Goal: Task Accomplishment & Management: Manage account settings

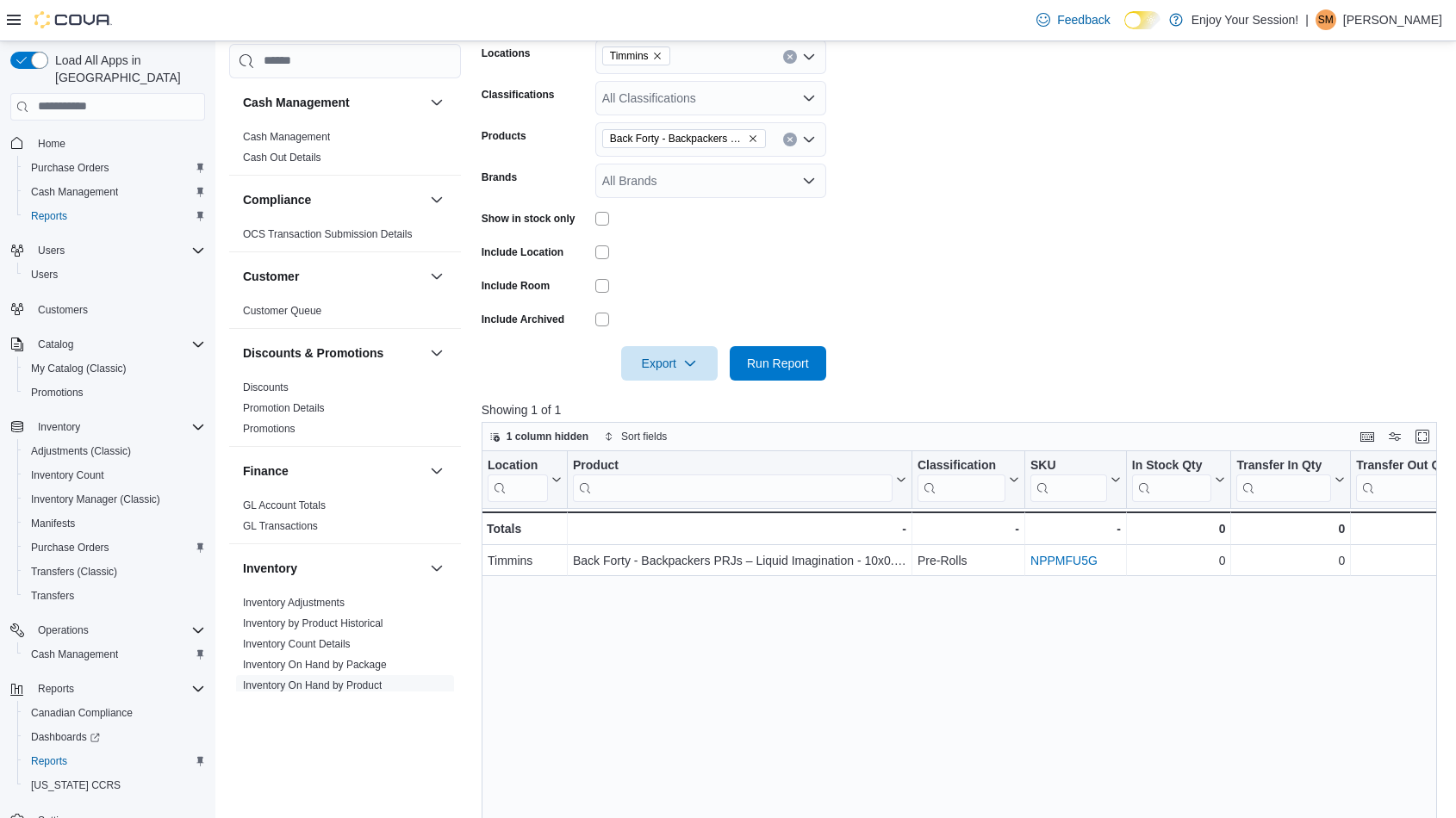
scroll to position [95, 0]
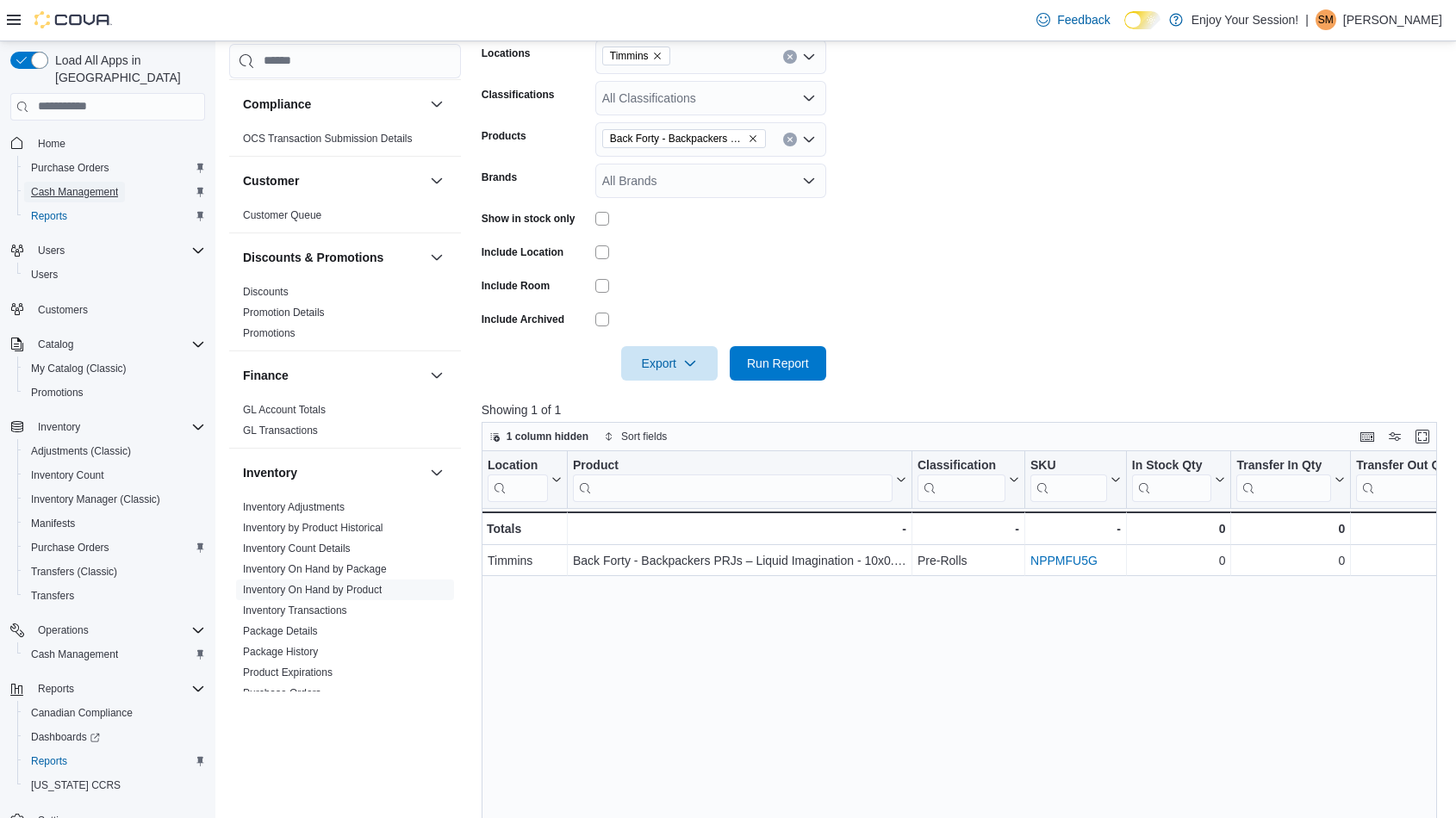
click at [83, 185] on span "Cash Management" at bounding box center [75, 192] width 87 height 14
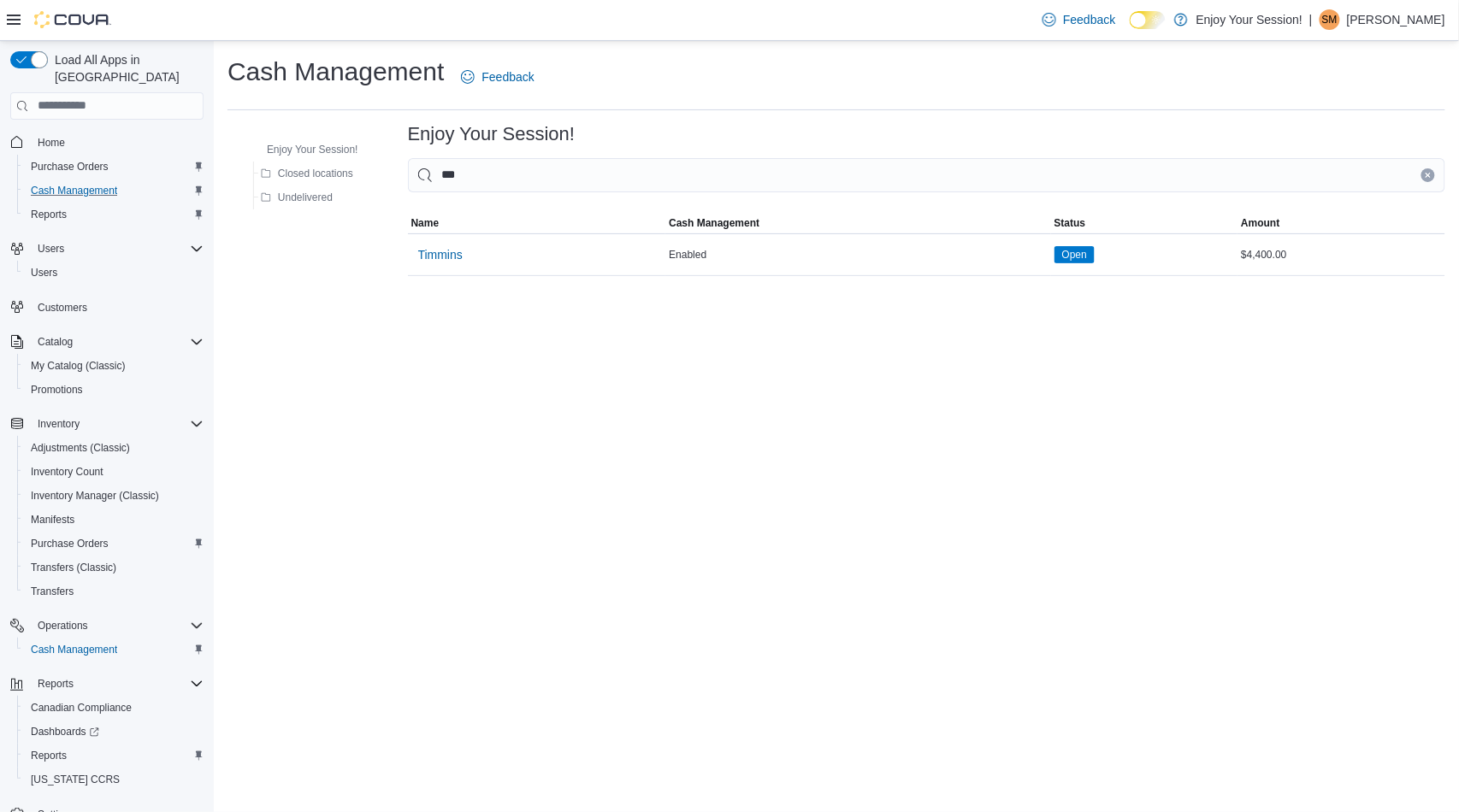
type input "***"
click at [428, 258] on span "Timmins" at bounding box center [441, 255] width 45 height 18
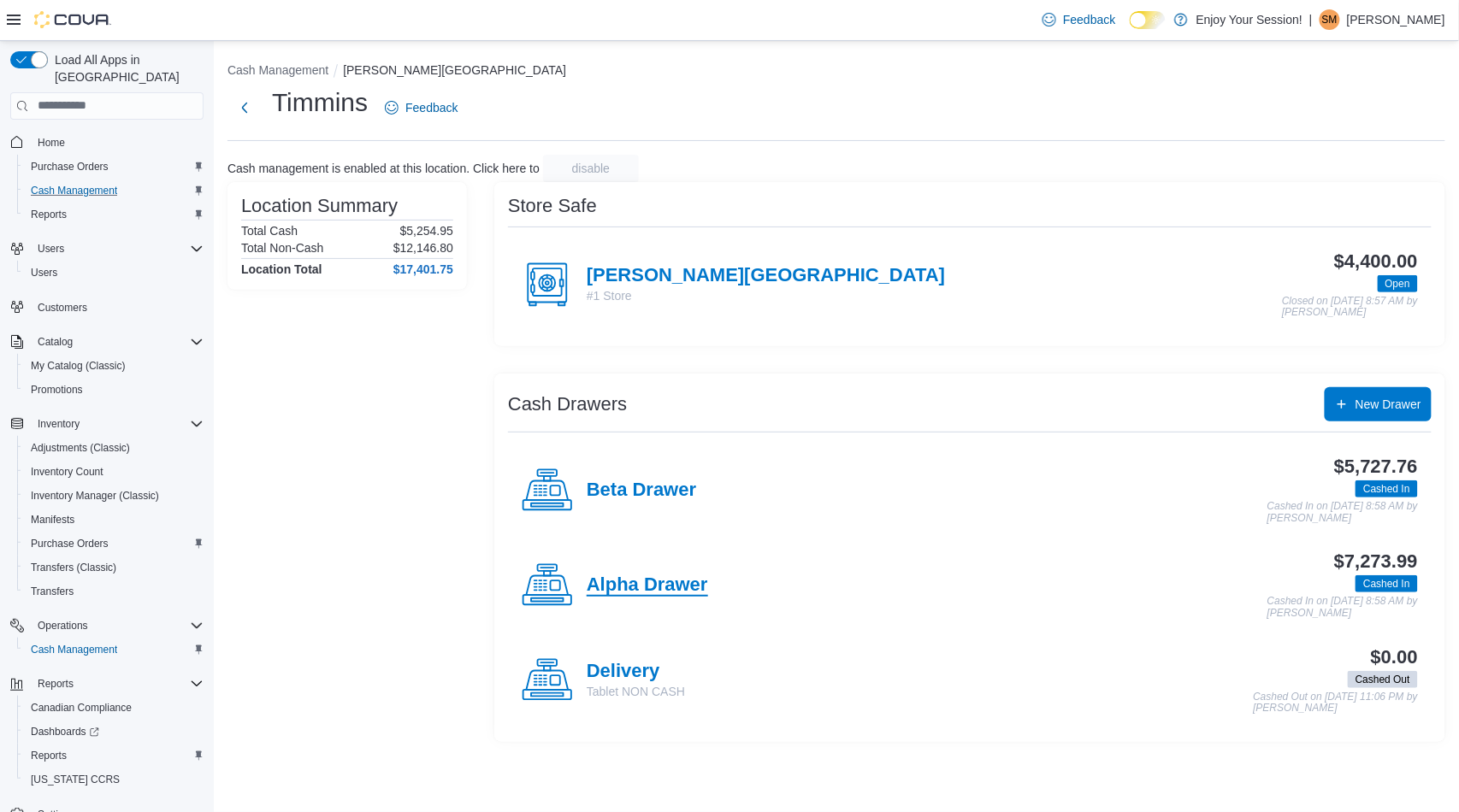
click at [635, 582] on h4 "Alpha Drawer" at bounding box center [648, 585] width 122 height 22
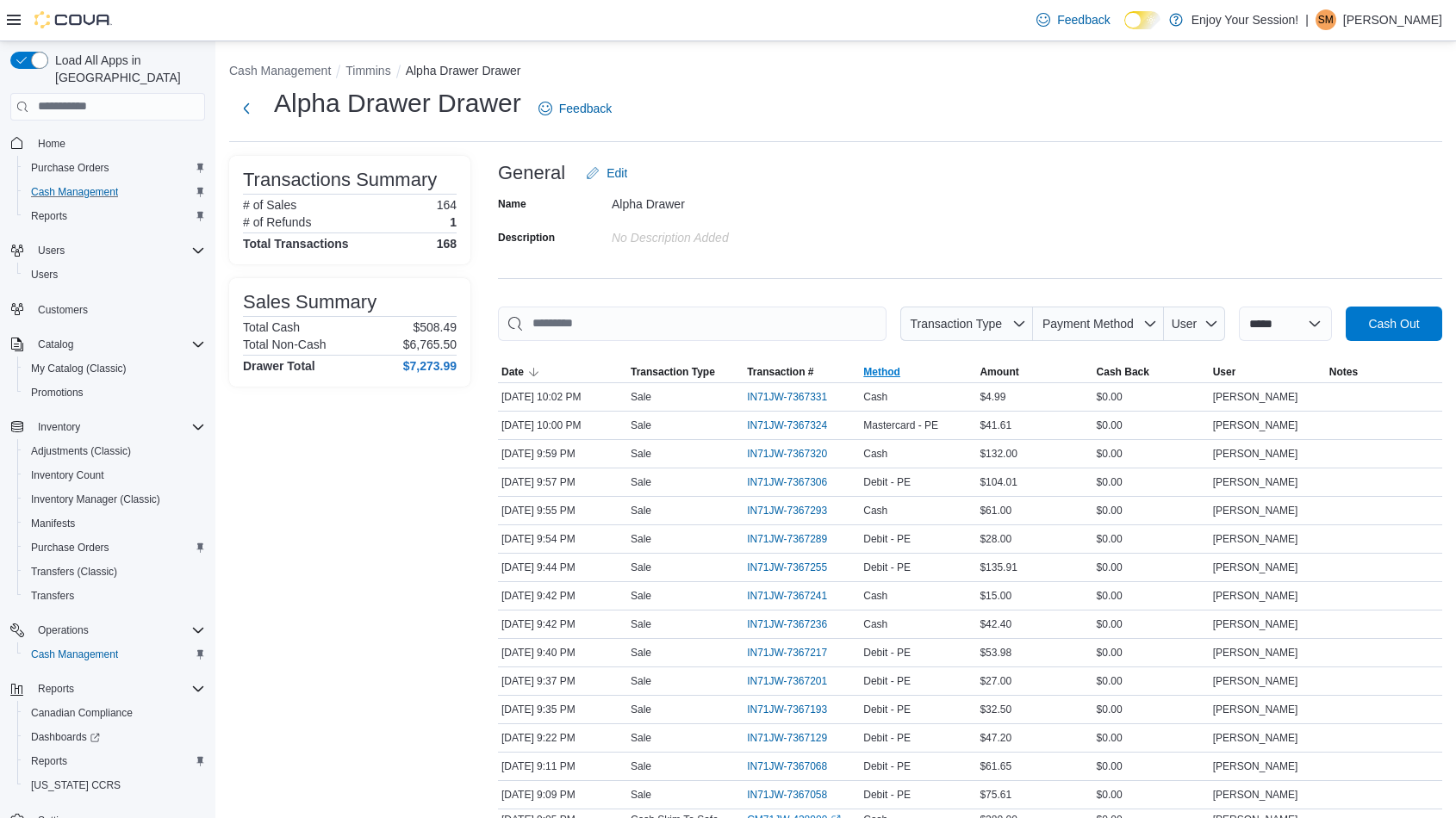
click at [897, 374] on span "Method" at bounding box center [882, 372] width 37 height 14
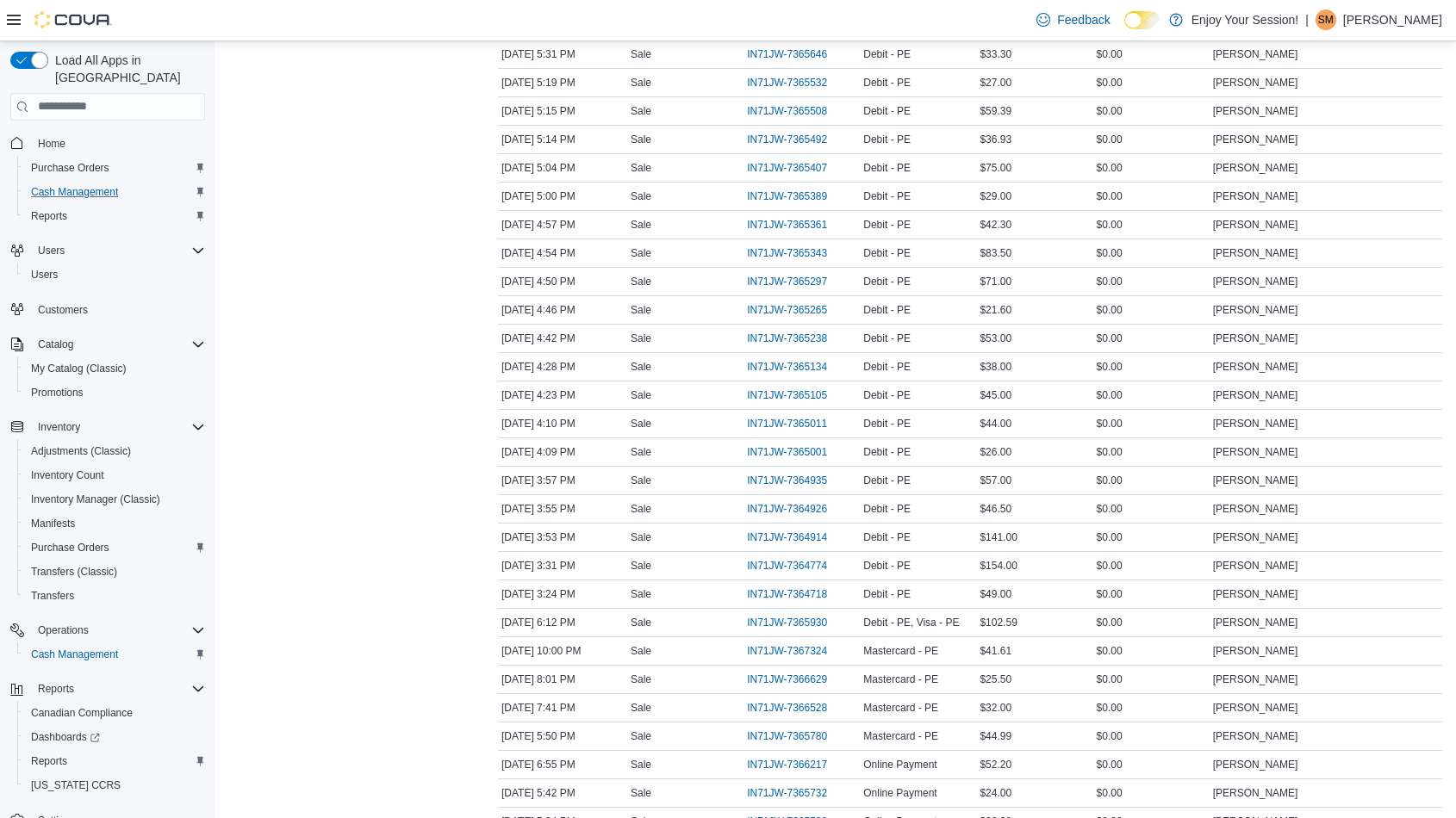
scroll to position [2490, 0]
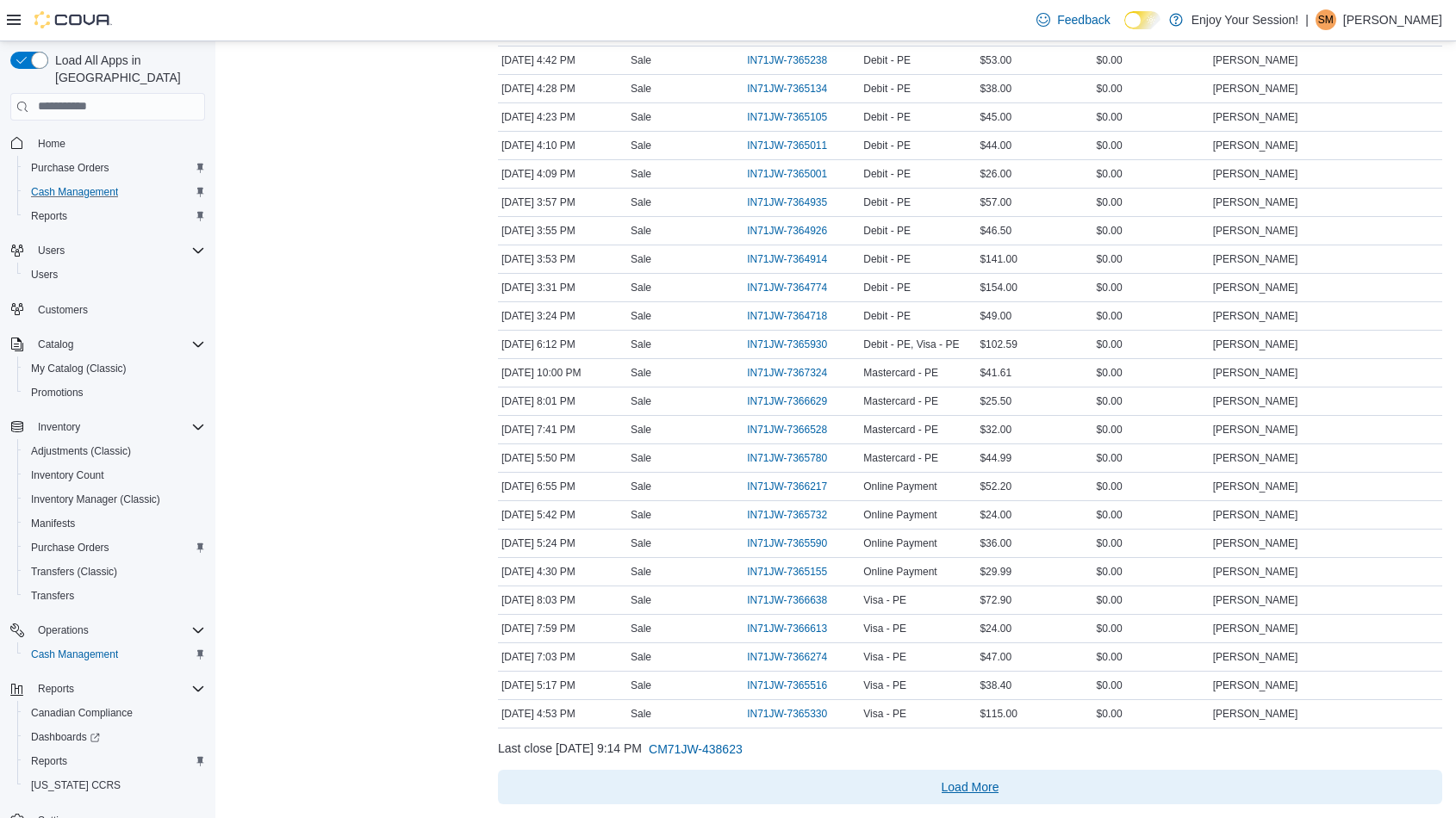
click at [986, 783] on span "Load More" at bounding box center [970, 788] width 58 height 18
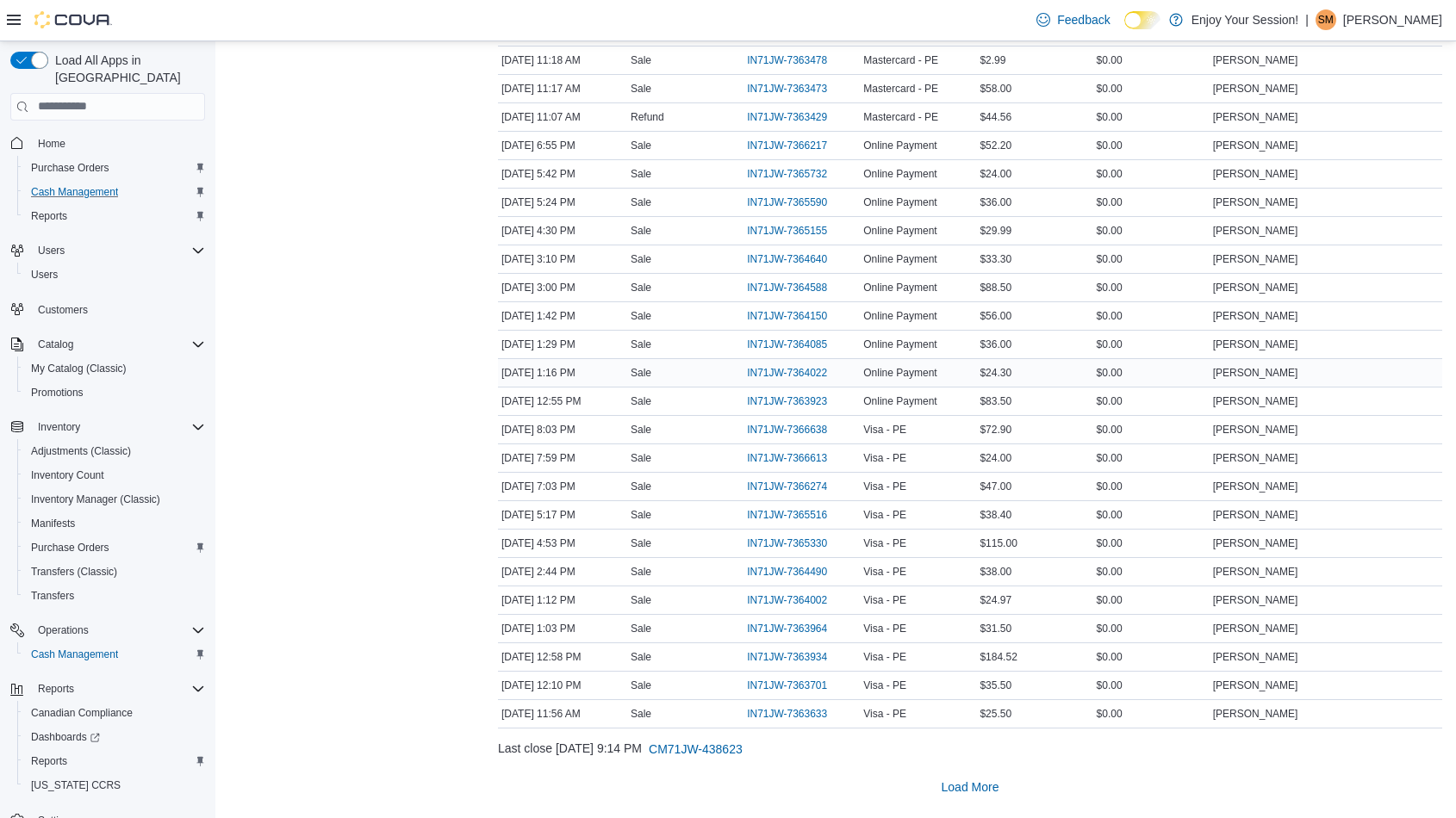
scroll to position [4422, 0]
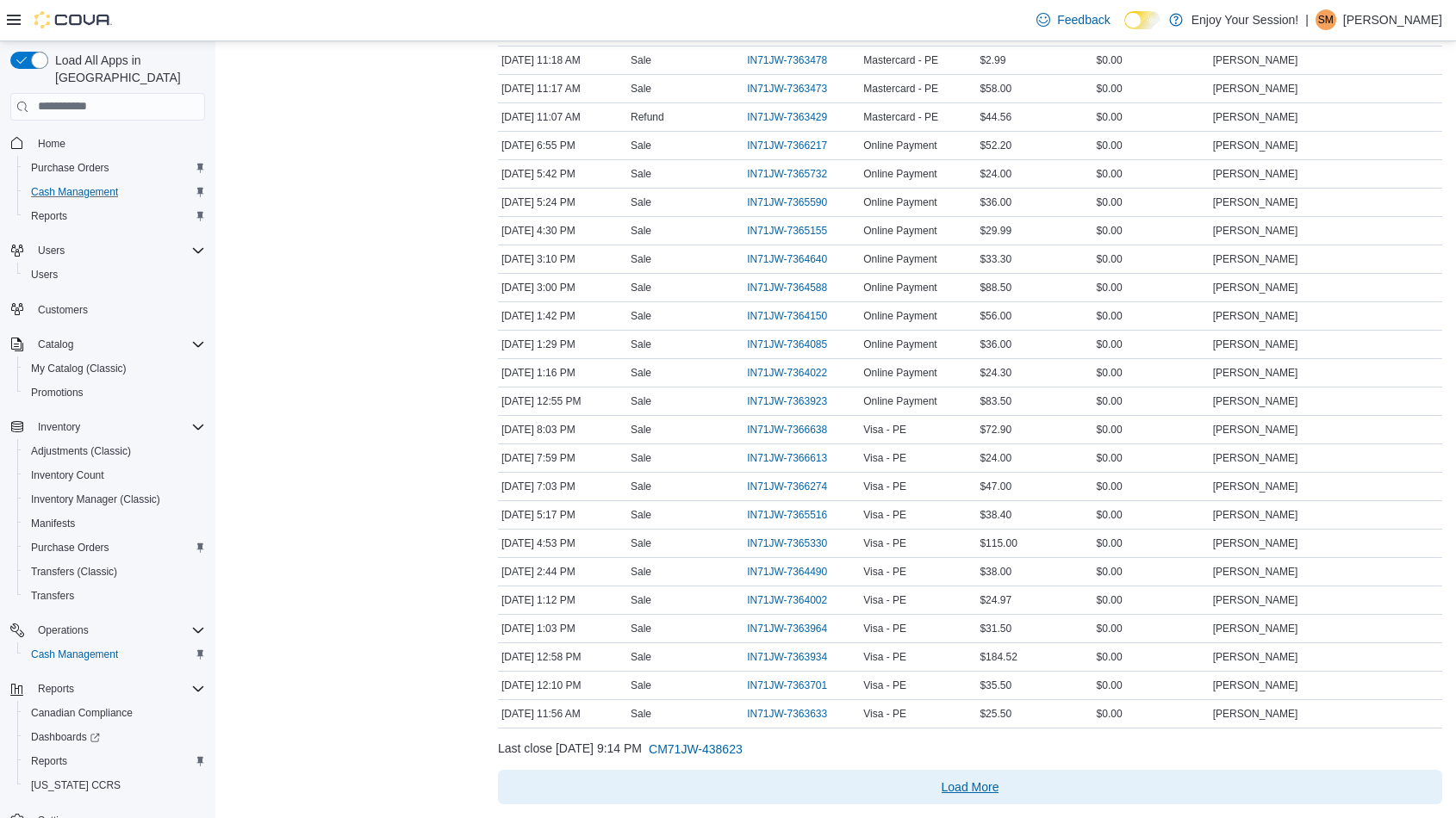
click at [982, 789] on span "Load More" at bounding box center [970, 788] width 58 height 18
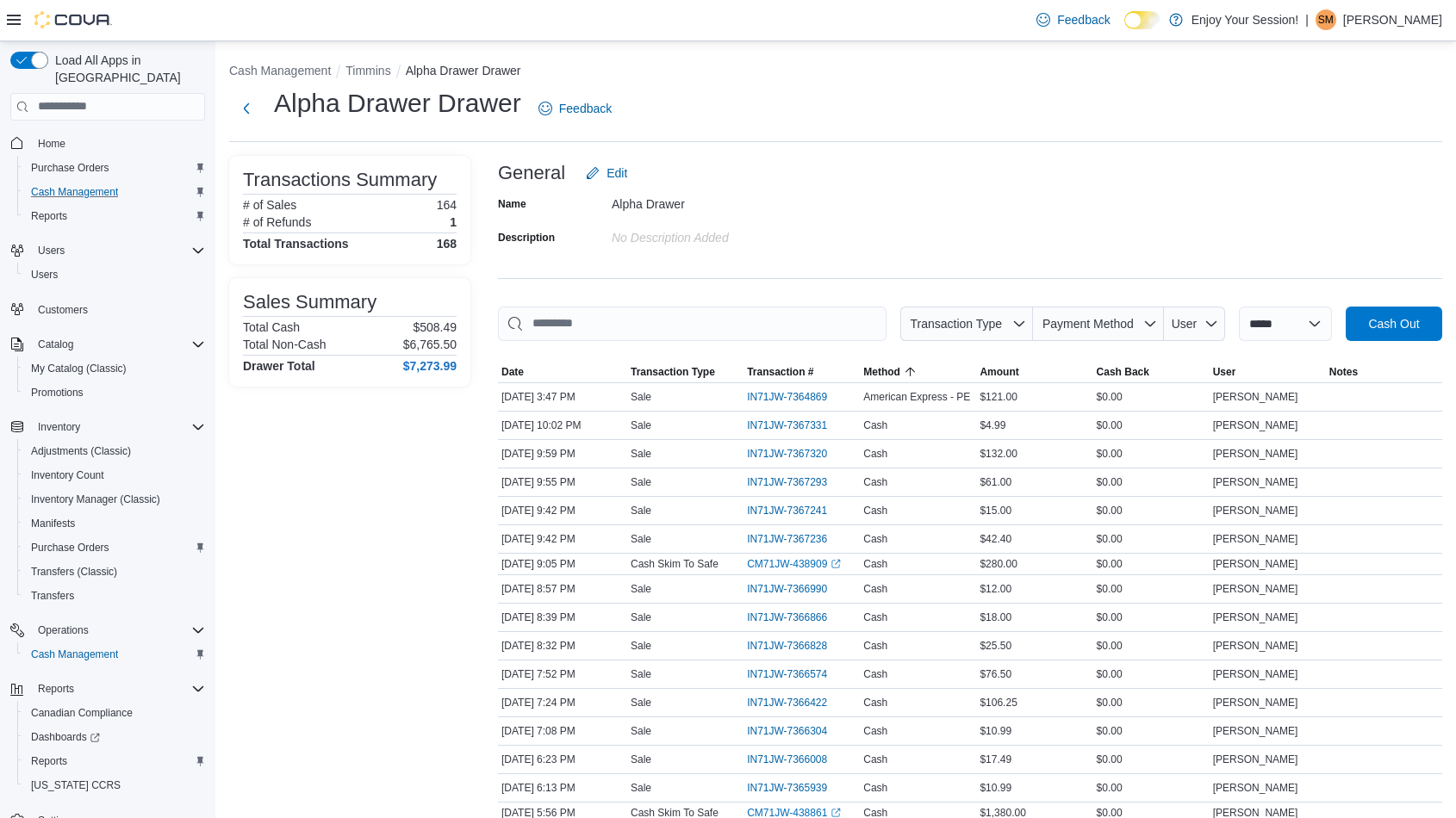
scroll to position [4128, 0]
